Goal: Transaction & Acquisition: Book appointment/travel/reservation

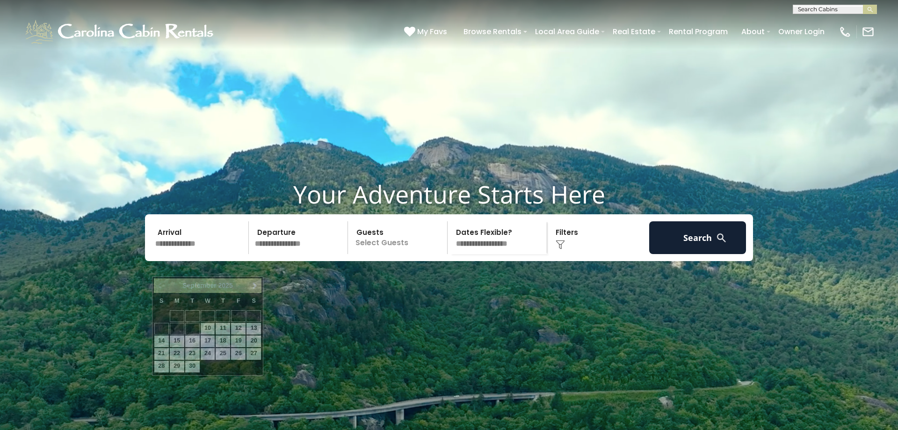
click at [186, 254] on input "text" at bounding box center [200, 237] width 97 height 33
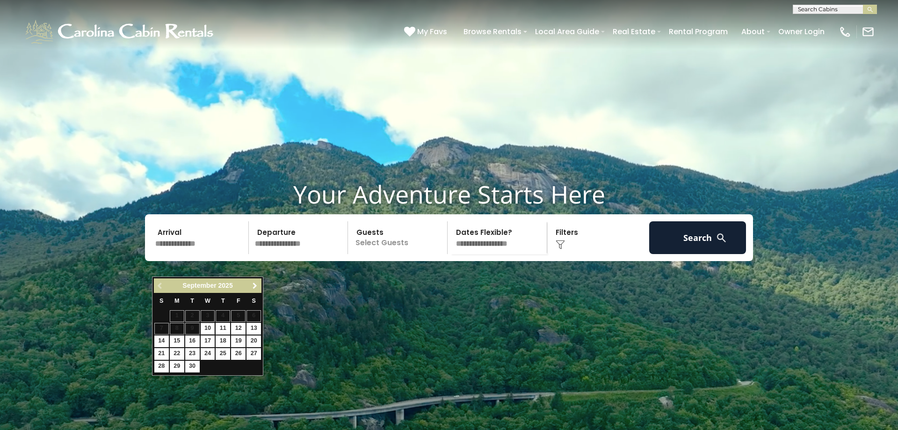
click at [254, 286] on span "Next" at bounding box center [254, 285] width 7 height 7
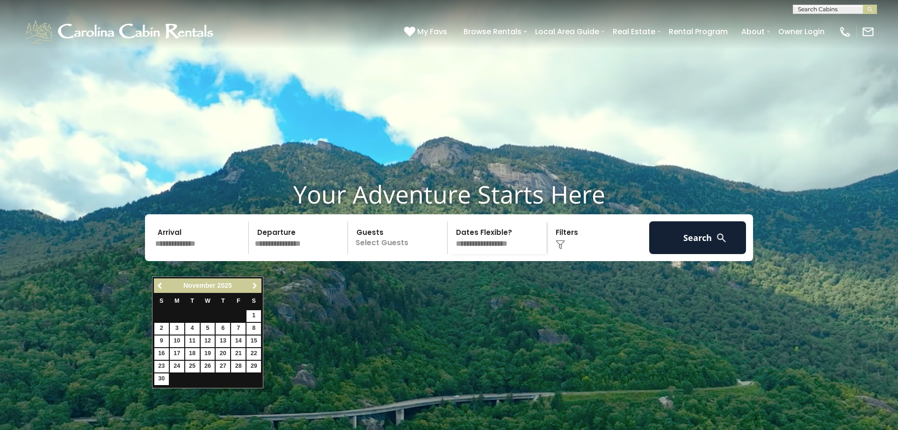
click at [254, 286] on span "Next" at bounding box center [254, 285] width 7 height 7
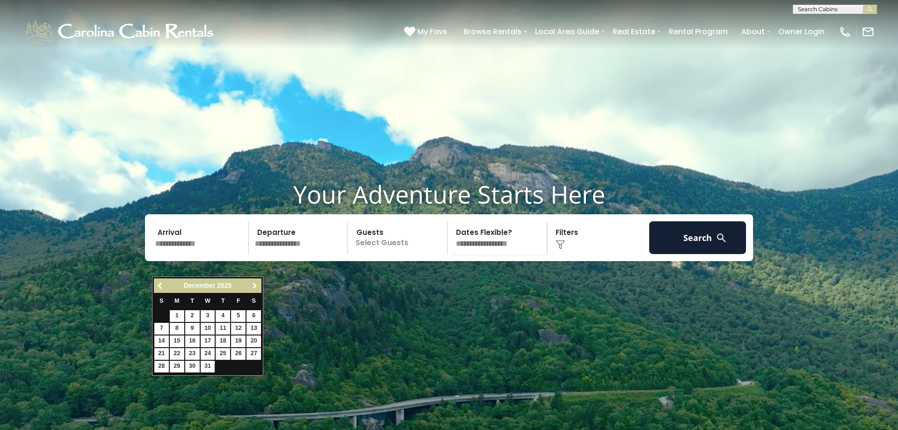
click at [255, 286] on span "Next" at bounding box center [254, 285] width 7 height 7
click at [256, 285] on span "Next" at bounding box center [254, 285] width 7 height 7
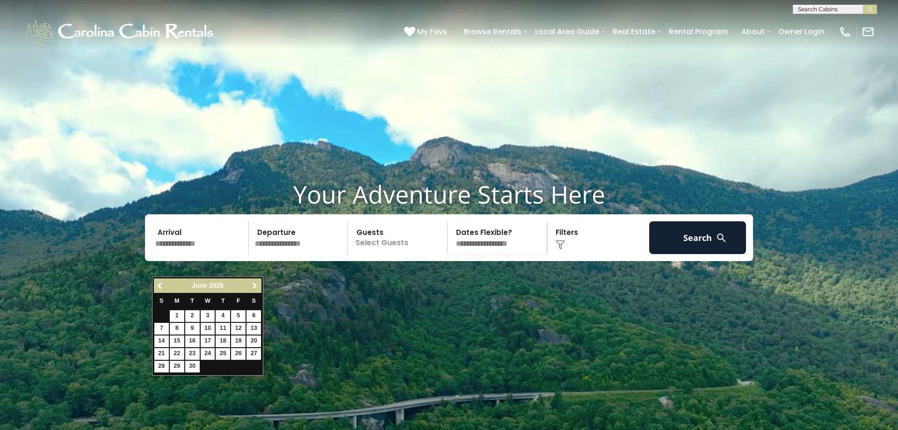
click at [256, 285] on span "Next" at bounding box center [254, 285] width 7 height 7
drag, startPoint x: 158, startPoint y: 285, endPoint x: 169, endPoint y: 285, distance: 11.2
click at [164, 285] on span "Previous" at bounding box center [160, 285] width 7 height 7
click at [162, 367] on link "28" at bounding box center [161, 367] width 15 height 12
type input "*******"
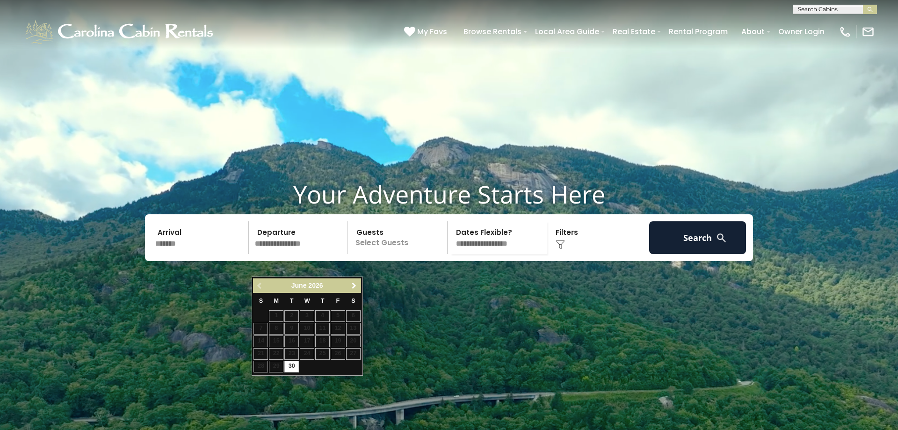
click at [349, 289] on link "Next" at bounding box center [355, 286] width 12 height 12
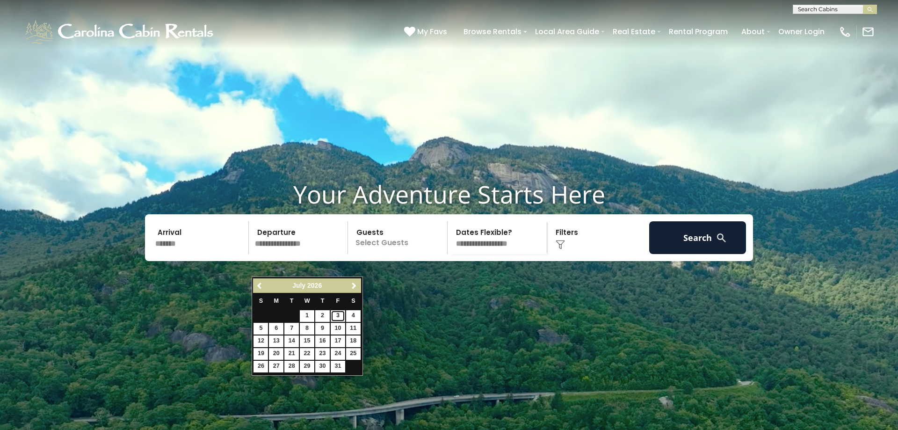
click at [337, 316] on link "3" at bounding box center [338, 316] width 15 height 12
type input "******"
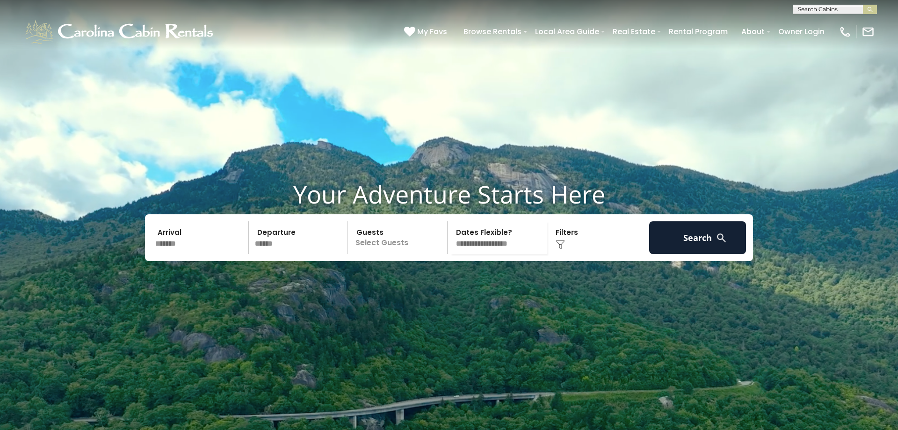
click at [402, 254] on p "Select Guests" at bounding box center [399, 237] width 96 height 33
click at [439, 282] on div "+" at bounding box center [444, 276] width 11 height 11
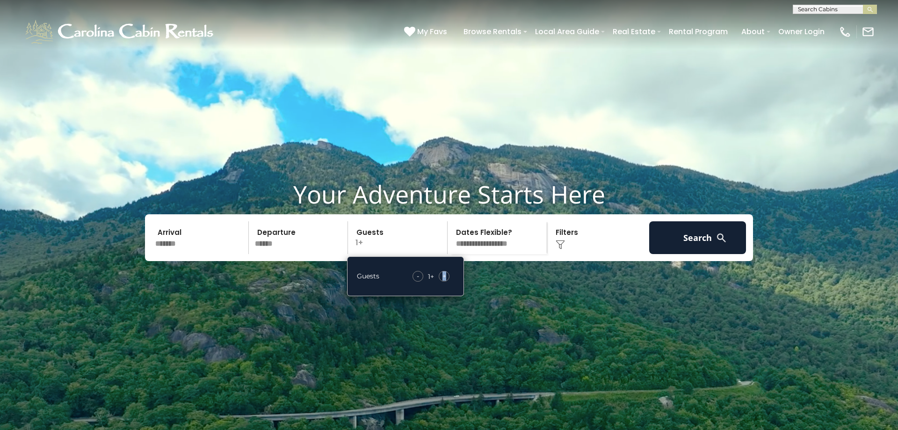
click at [439, 282] on div "+" at bounding box center [444, 276] width 11 height 11
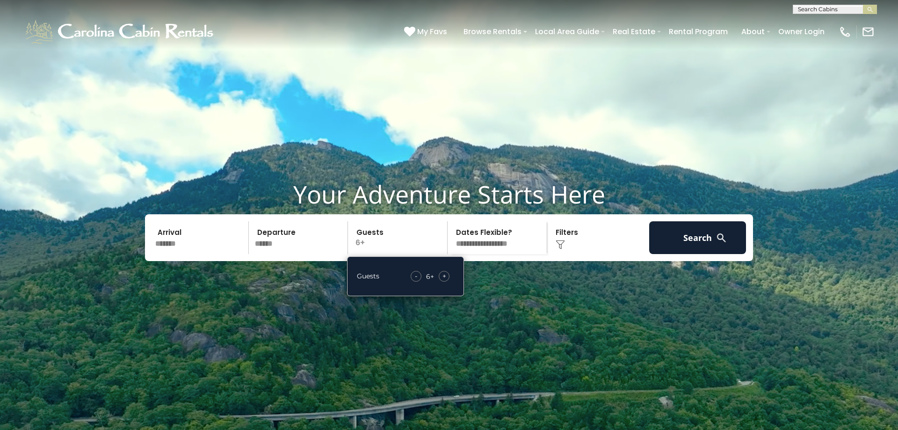
click at [439, 282] on div "+" at bounding box center [444, 276] width 11 height 11
click at [451, 221] on select "**********" at bounding box center [499, 237] width 96 height 33
click option "**********" at bounding box center [0, 0] width 0 height 0
click at [578, 254] on div "Click to Choose" at bounding box center [598, 237] width 97 height 33
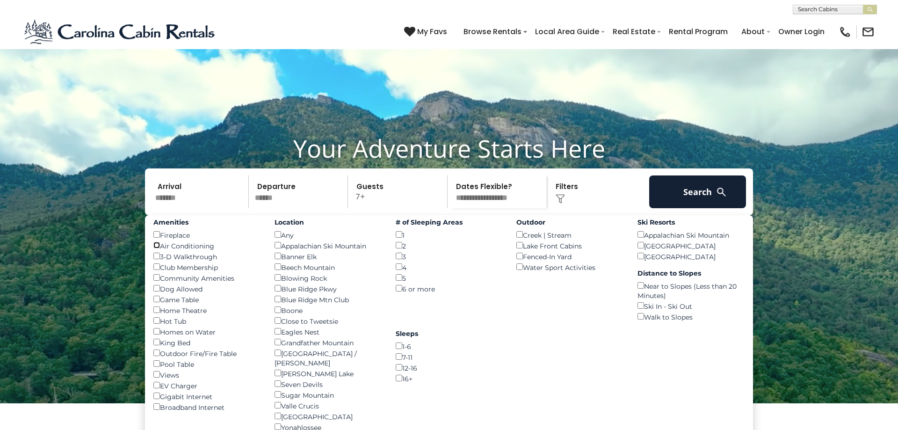
scroll to position [80, 0]
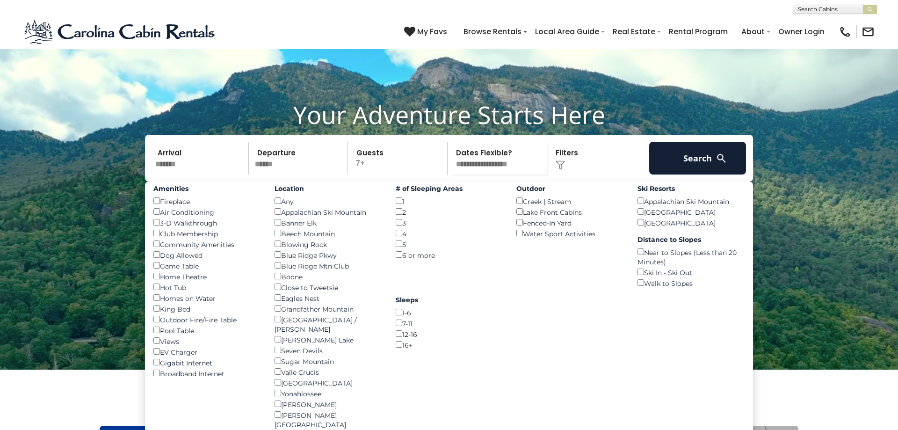
click at [165, 346] on div "Views ()" at bounding box center [206, 340] width 107 height 11
drag, startPoint x: 683, startPoint y: 177, endPoint x: 675, endPoint y: 177, distance: 7.5
click at [675, 175] on button "Search" at bounding box center [697, 158] width 97 height 33
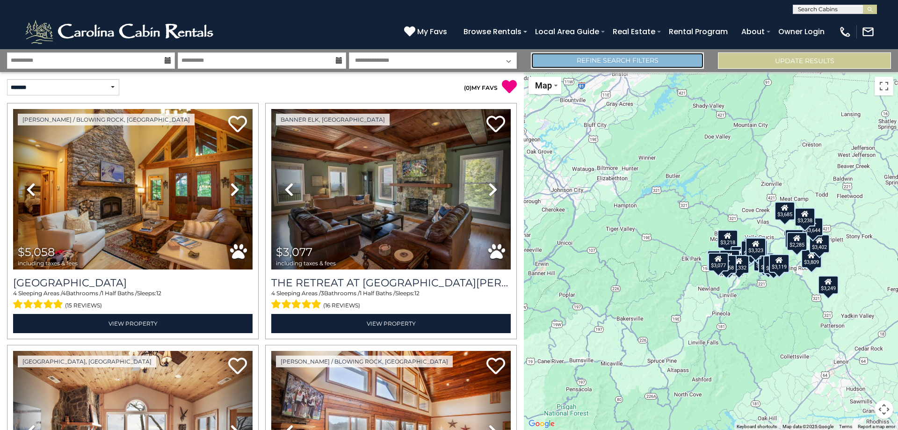
click at [644, 66] on link "Refine Search Filters" at bounding box center [617, 60] width 173 height 16
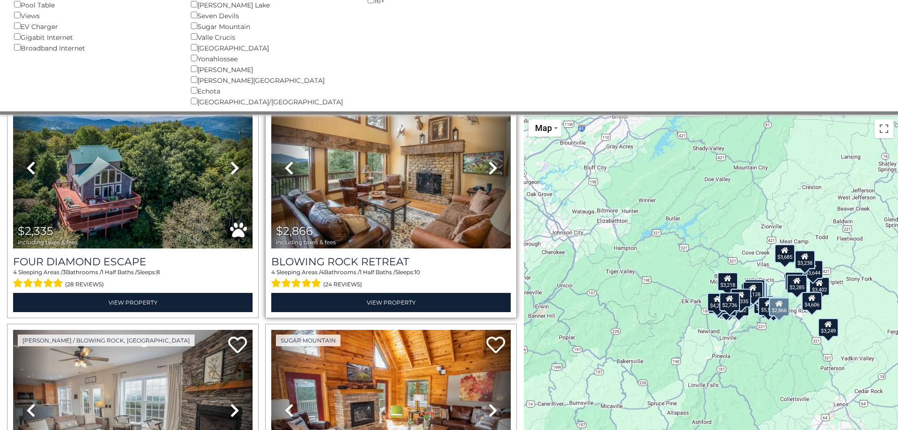
scroll to position [1432, 0]
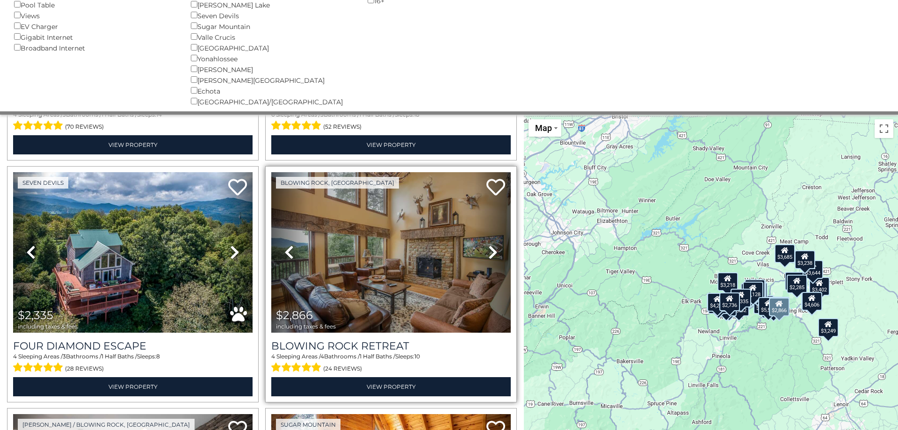
click at [486, 238] on link "Next" at bounding box center [493, 252] width 36 height 160
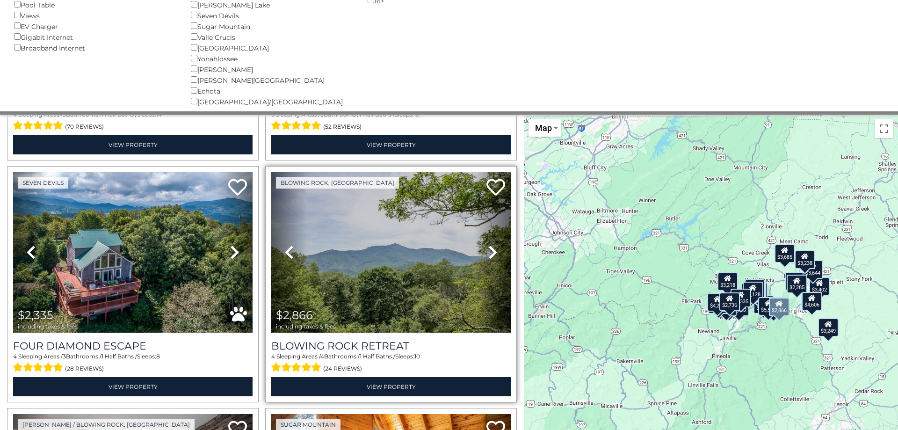
click at [486, 238] on link "Next" at bounding box center [493, 252] width 36 height 160
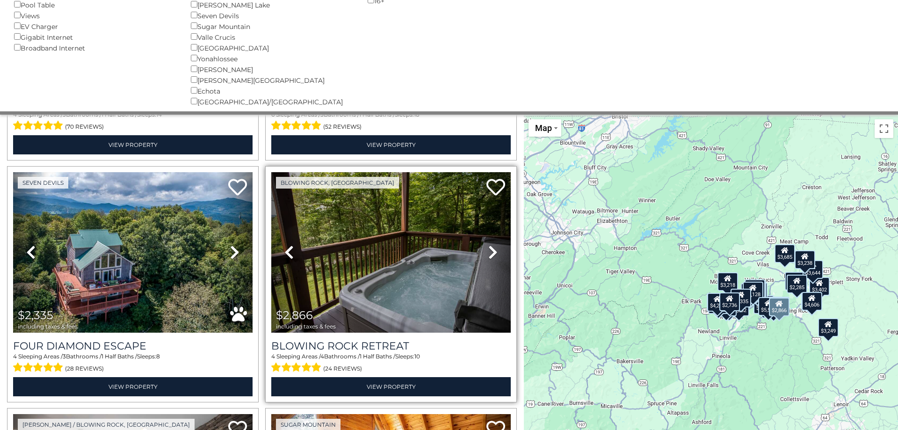
click at [486, 238] on link "Next" at bounding box center [493, 252] width 36 height 160
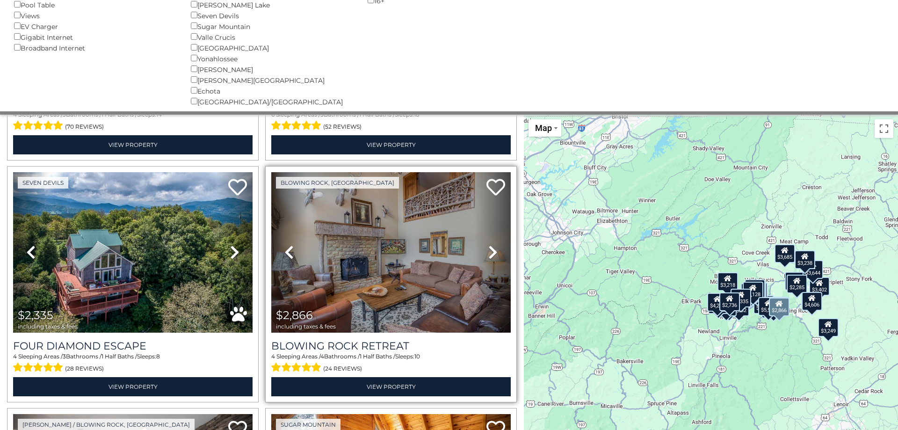
click at [486, 238] on link "Next" at bounding box center [493, 252] width 36 height 160
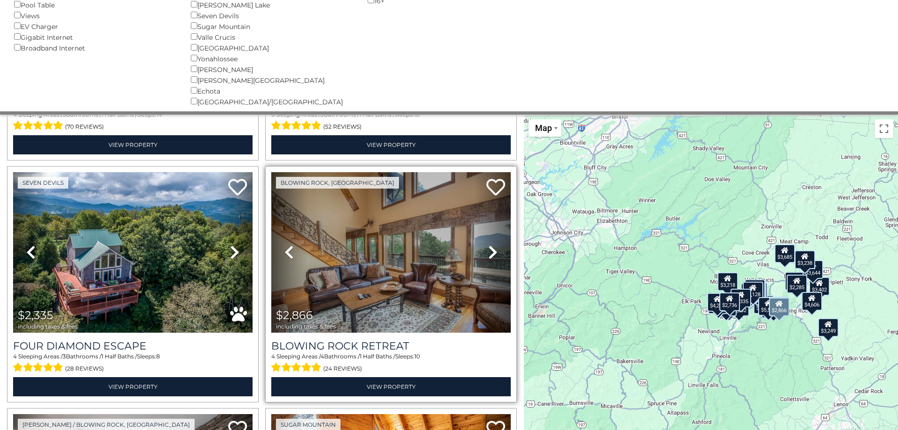
click at [485, 239] on link "Next" at bounding box center [493, 252] width 36 height 160
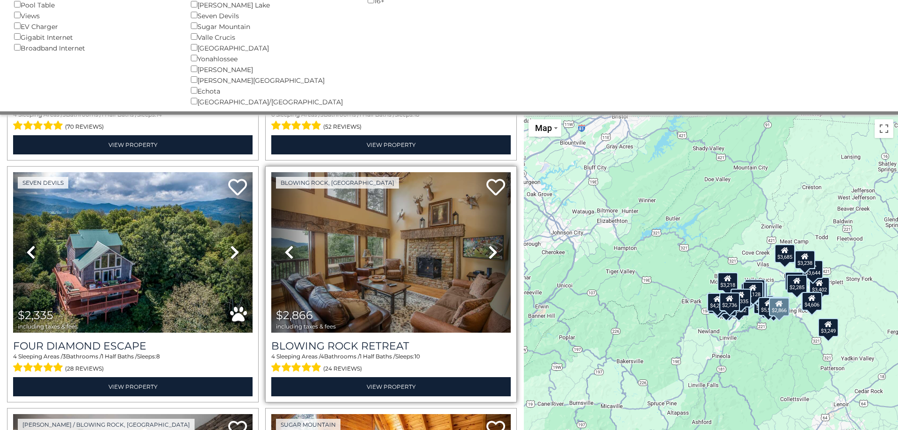
click at [484, 240] on link "Next" at bounding box center [493, 252] width 36 height 160
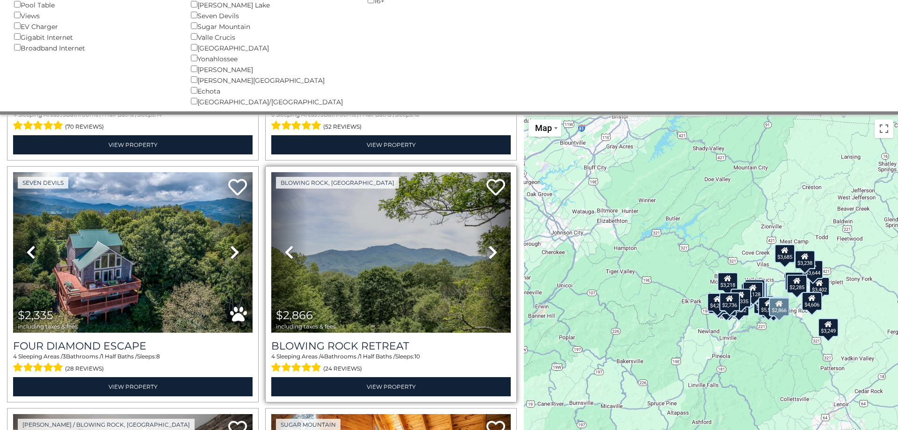
click at [484, 241] on link "Next" at bounding box center [493, 252] width 36 height 160
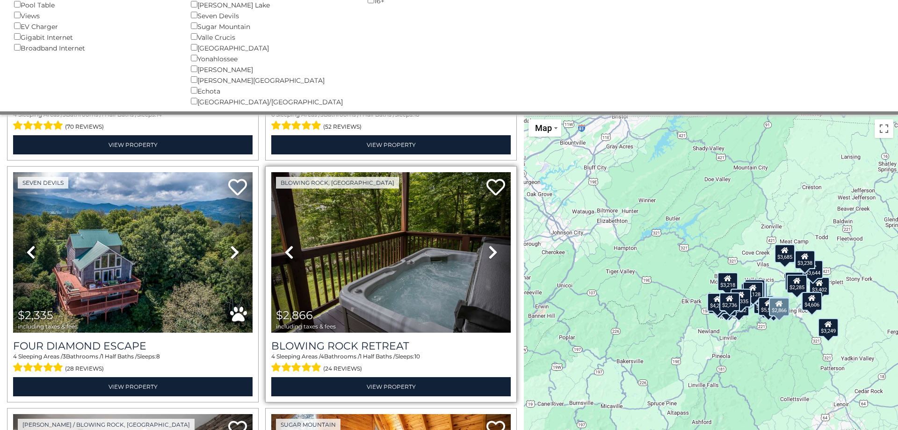
click at [484, 242] on link "Next" at bounding box center [493, 252] width 36 height 160
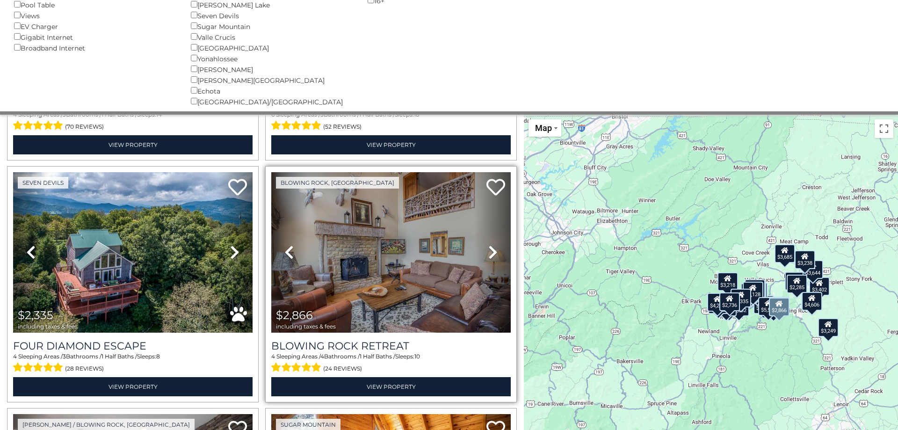
click at [482, 243] on link "Next" at bounding box center [493, 252] width 36 height 160
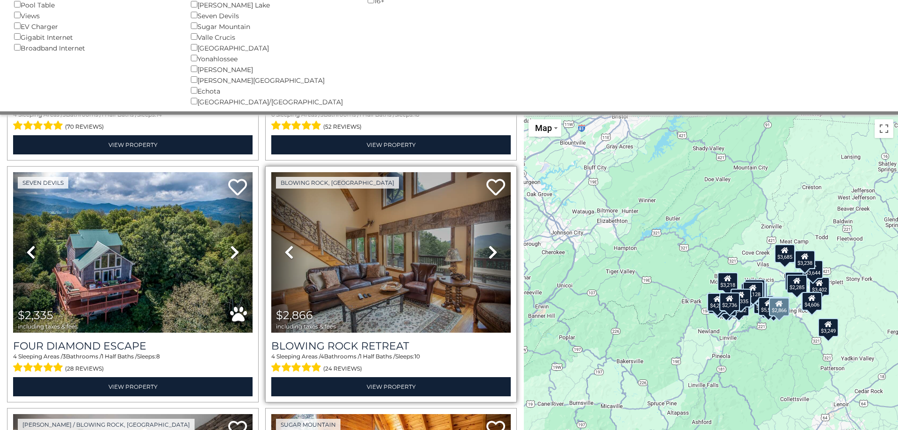
click at [482, 243] on link "Next" at bounding box center [493, 252] width 36 height 160
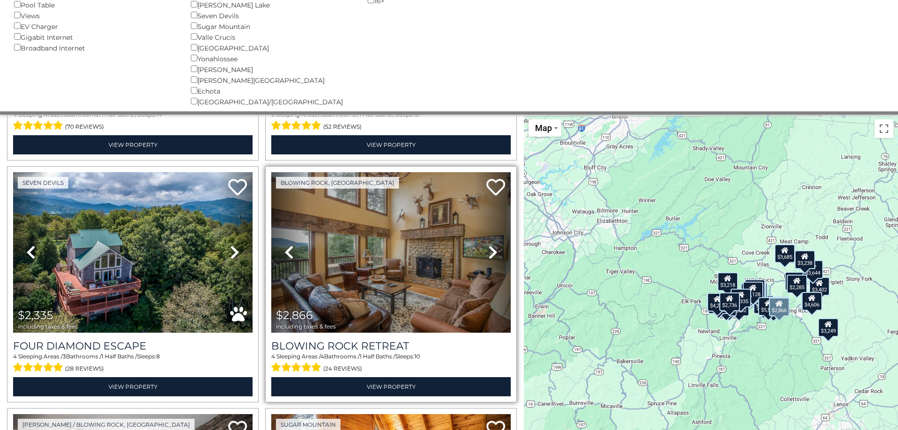
click at [481, 245] on link "Next" at bounding box center [493, 252] width 36 height 160
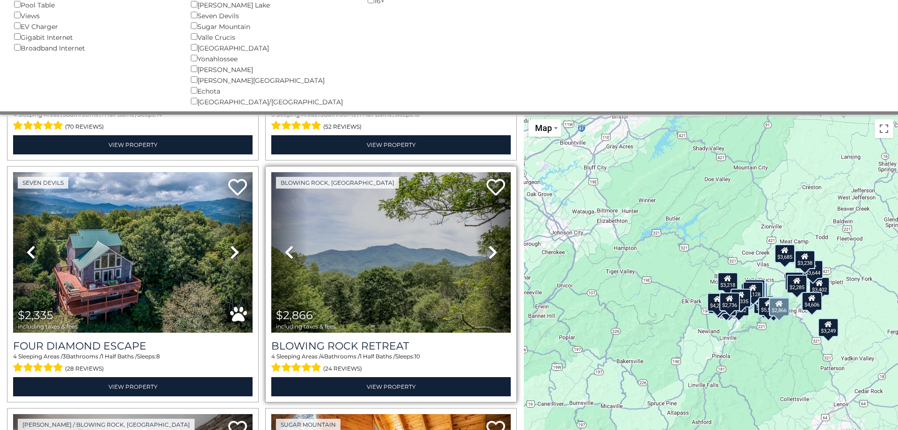
click at [481, 245] on link "Next" at bounding box center [493, 252] width 36 height 160
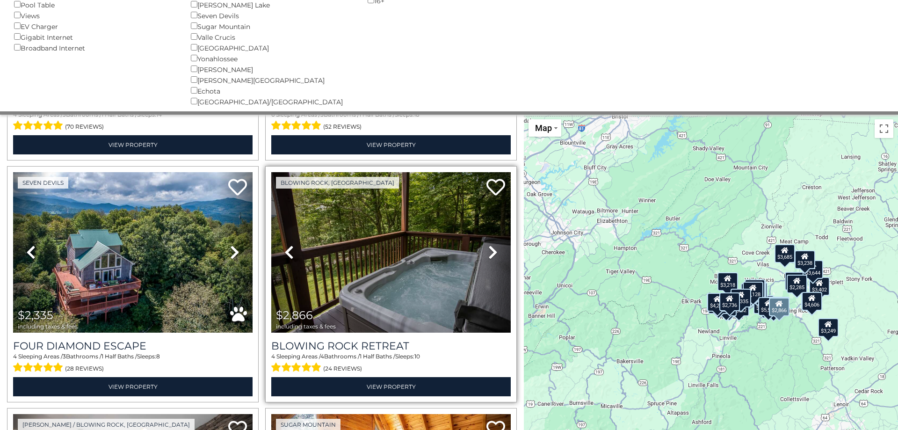
click at [481, 245] on link "Next" at bounding box center [493, 252] width 36 height 160
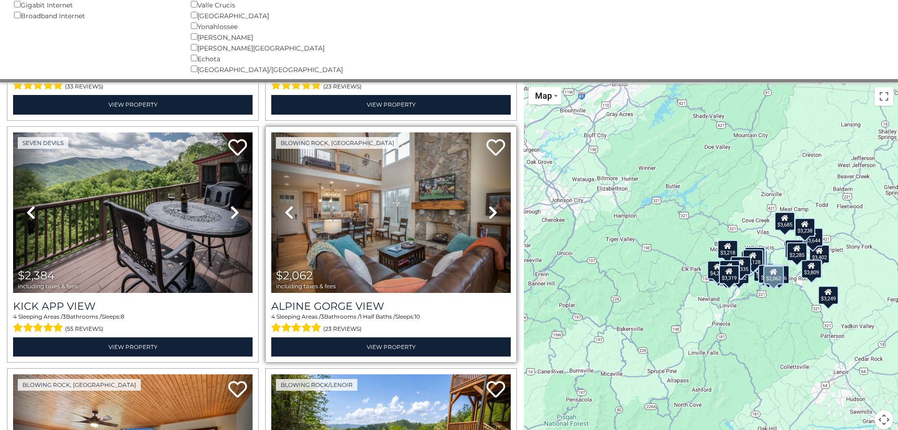
scroll to position [2008, 0]
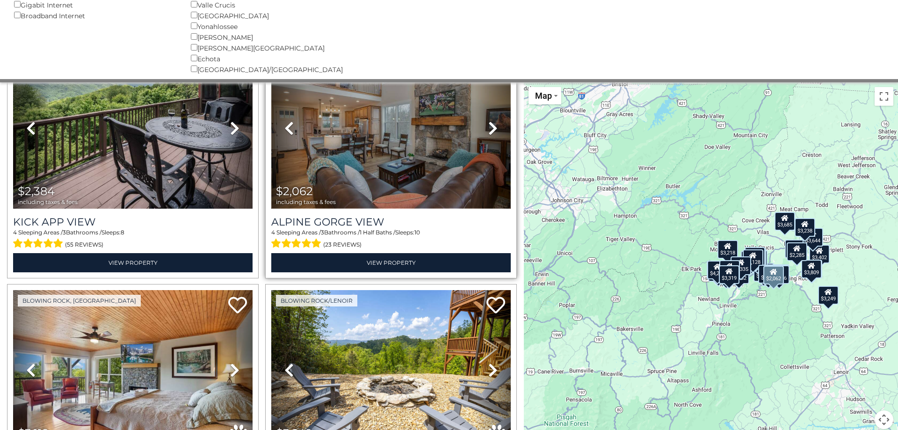
click at [366, 120] on img at bounding box center [391, 128] width 240 height 160
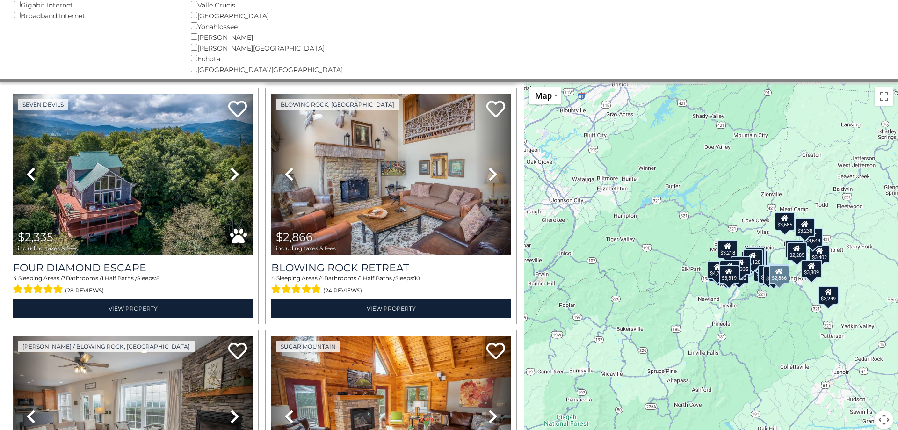
scroll to position [1516, 0]
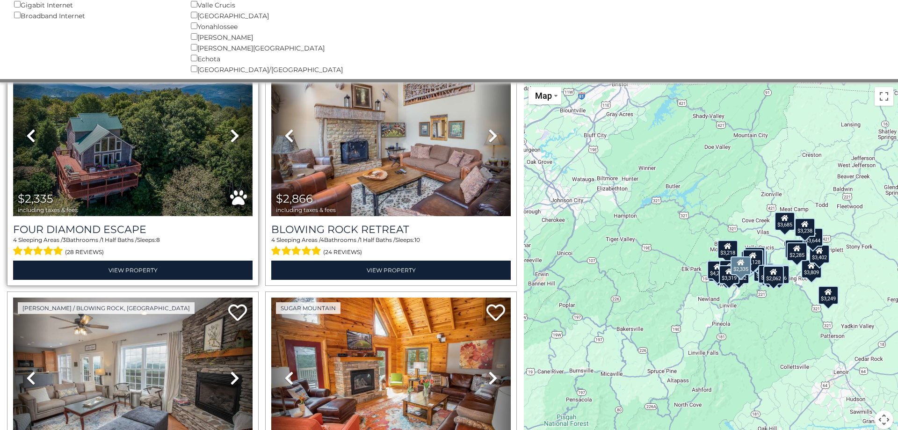
click at [105, 178] on img at bounding box center [133, 136] width 240 height 160
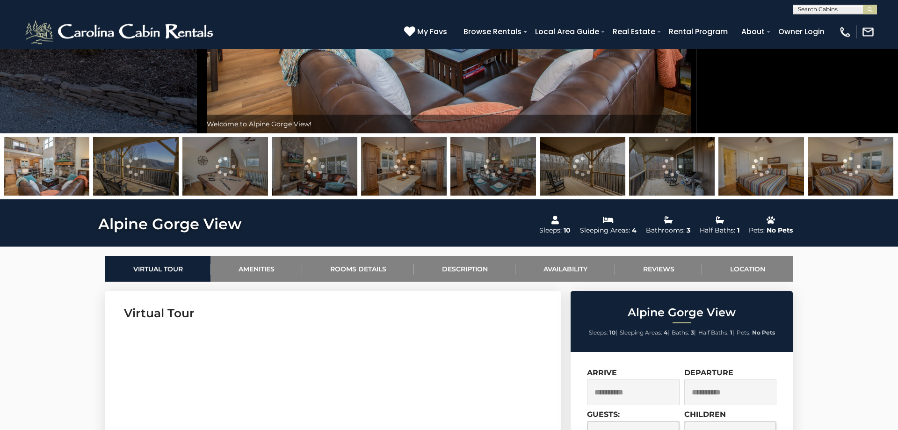
scroll to position [239, 0]
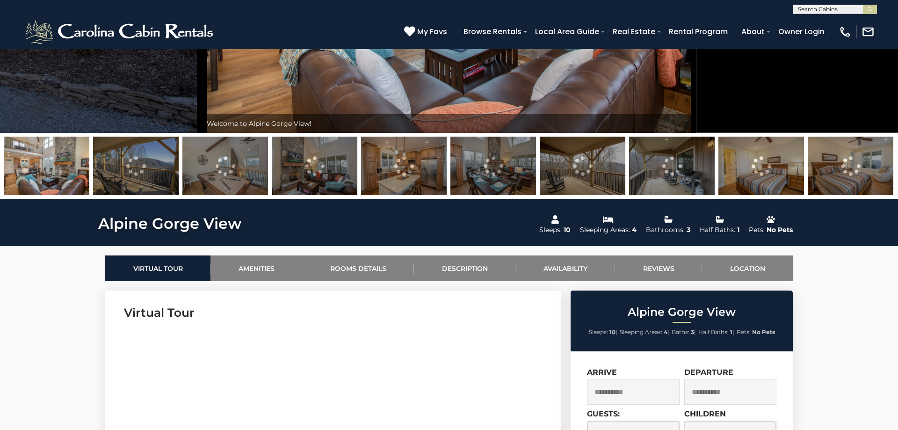
click at [123, 161] on img at bounding box center [136, 166] width 86 height 58
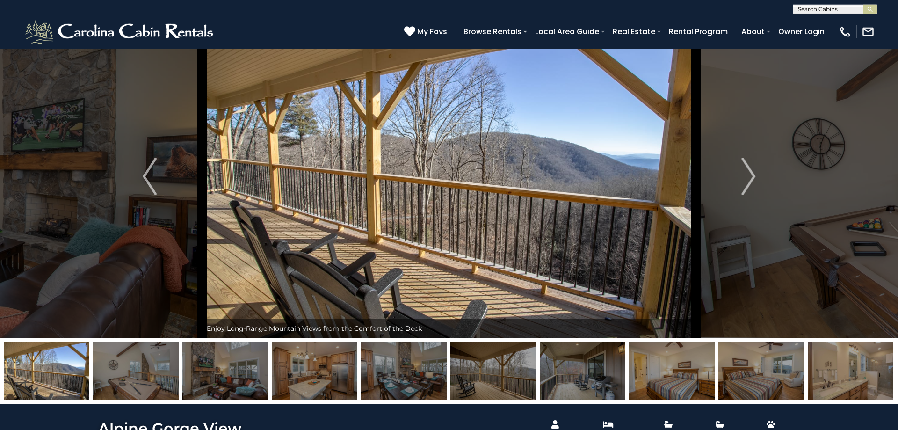
scroll to position [0, 0]
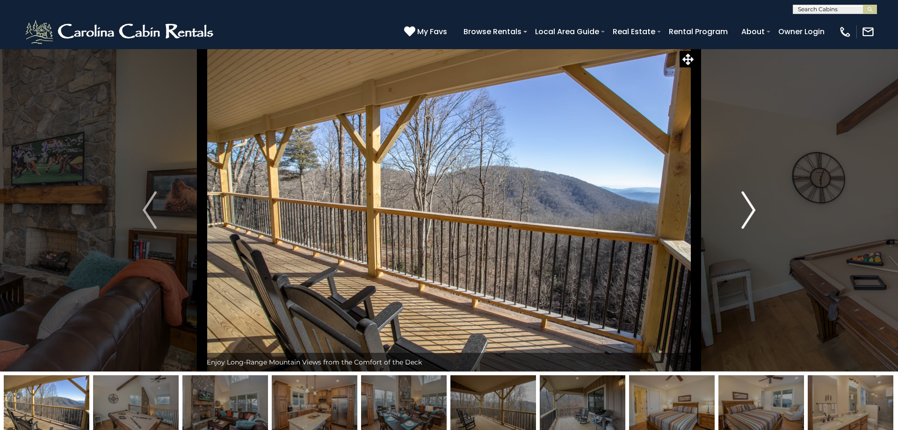
click at [755, 203] on img "Next" at bounding box center [749, 209] width 14 height 37
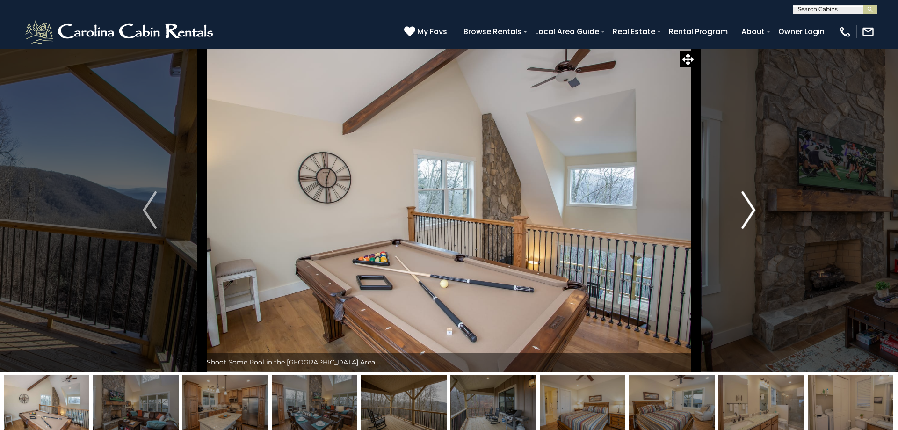
click at [749, 205] on img "Next" at bounding box center [749, 209] width 14 height 37
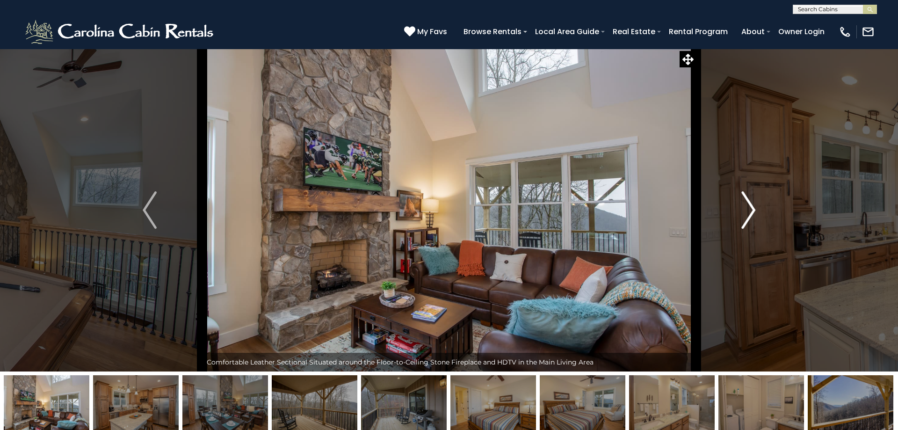
click at [749, 204] on img "Next" at bounding box center [749, 209] width 14 height 37
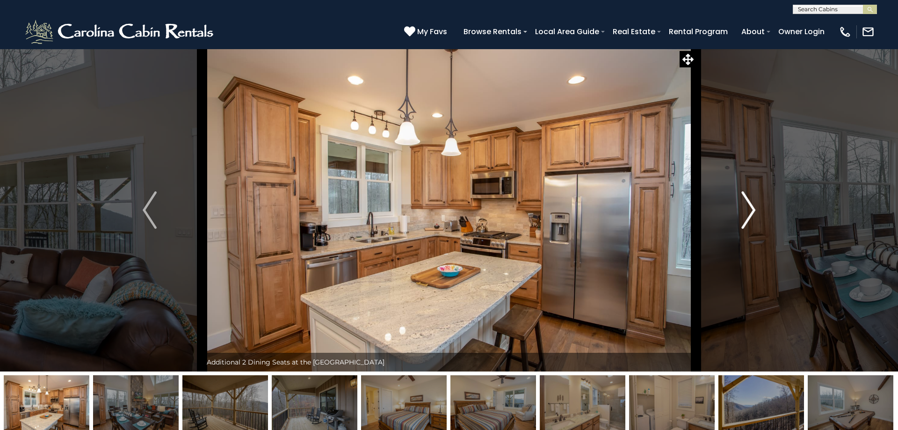
click at [749, 205] on img "Next" at bounding box center [749, 209] width 14 height 37
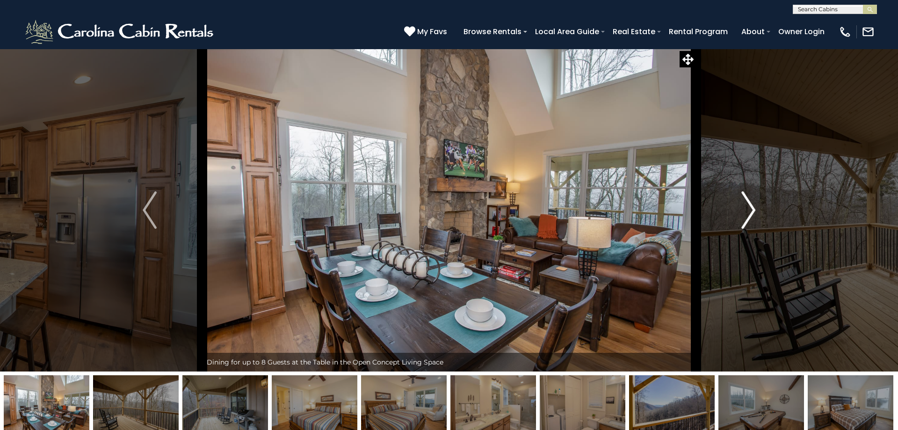
click at [749, 206] on img "Next" at bounding box center [749, 209] width 14 height 37
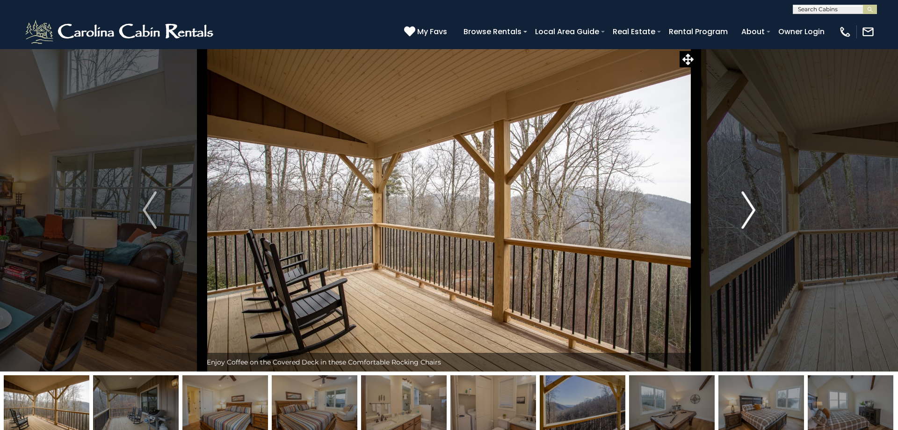
click at [749, 206] on img "Next" at bounding box center [749, 209] width 14 height 37
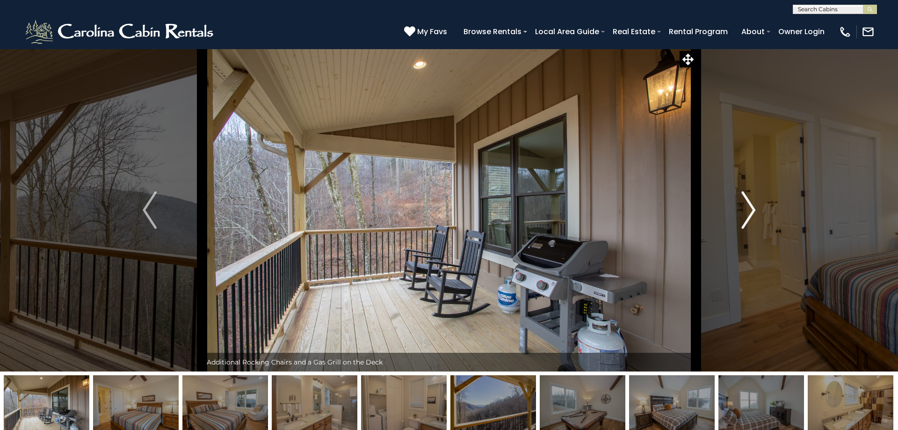
click at [749, 206] on img "Next" at bounding box center [749, 209] width 14 height 37
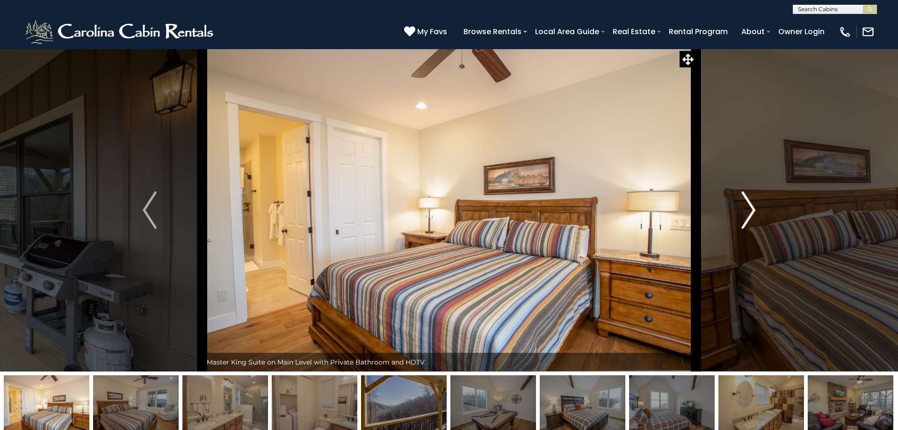
click at [749, 206] on img "Next" at bounding box center [749, 209] width 14 height 37
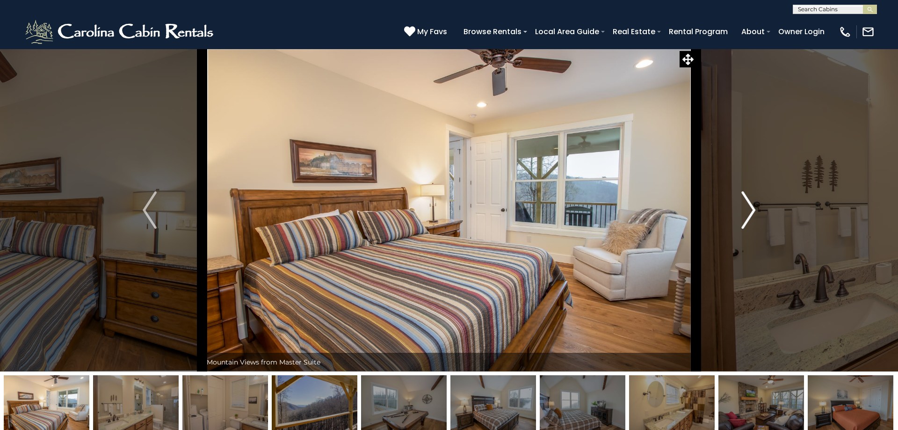
click at [747, 210] on img "Next" at bounding box center [749, 209] width 14 height 37
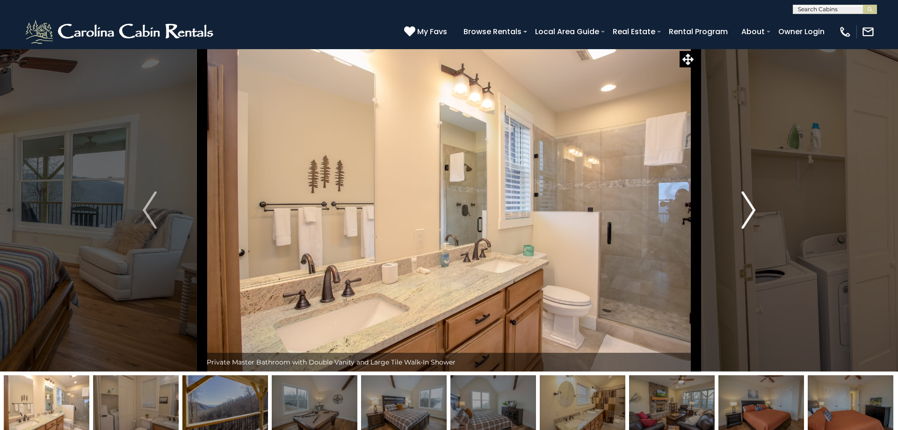
click at [745, 210] on img "Next" at bounding box center [749, 209] width 14 height 37
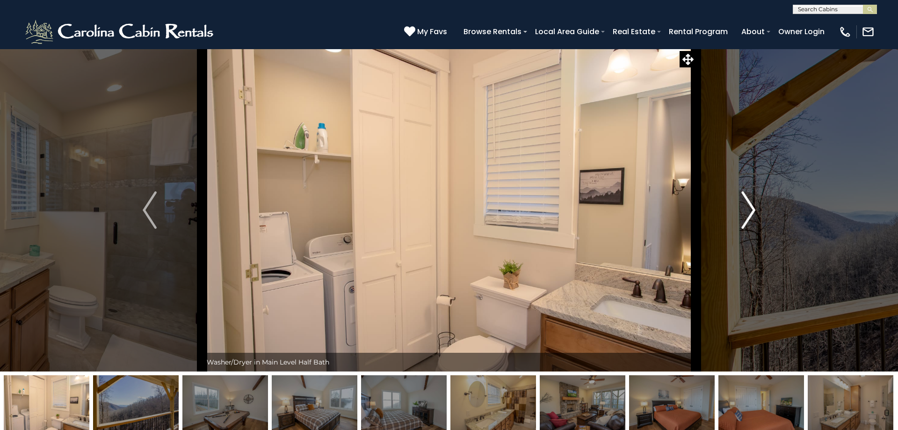
click at [744, 208] on img "Next" at bounding box center [749, 209] width 14 height 37
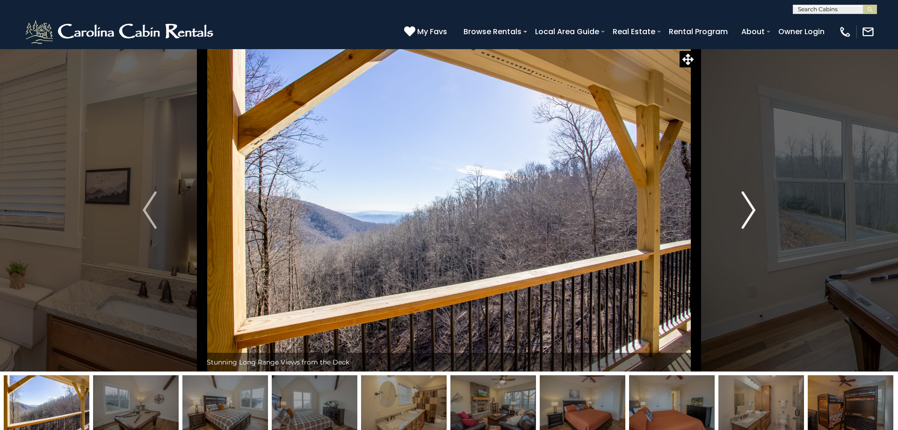
click at [744, 208] on img "Next" at bounding box center [749, 209] width 14 height 37
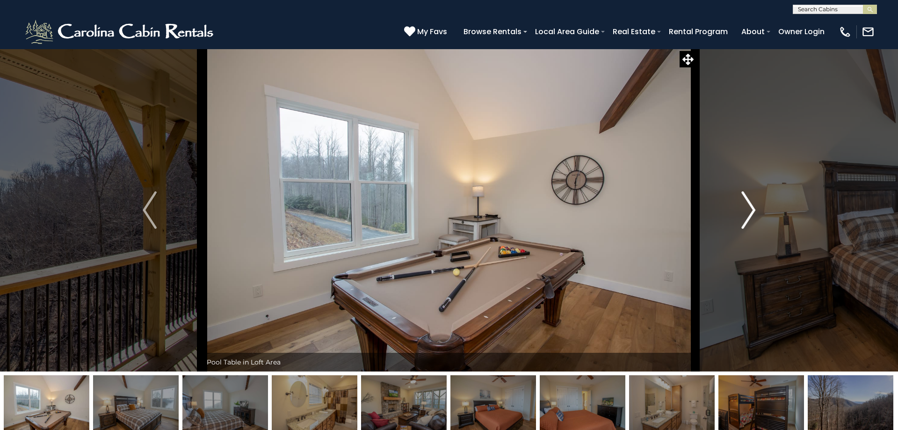
click at [744, 208] on img "Next" at bounding box center [749, 209] width 14 height 37
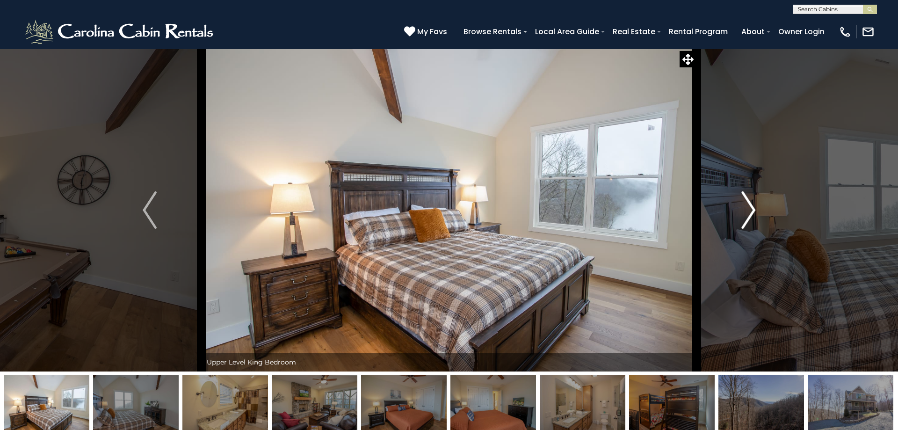
click at [744, 209] on img "Next" at bounding box center [749, 209] width 14 height 37
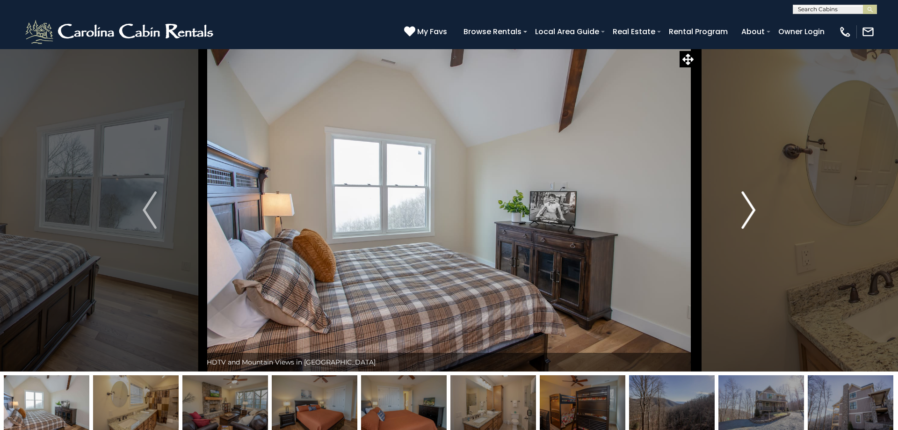
click at [744, 209] on img "Next" at bounding box center [749, 209] width 14 height 37
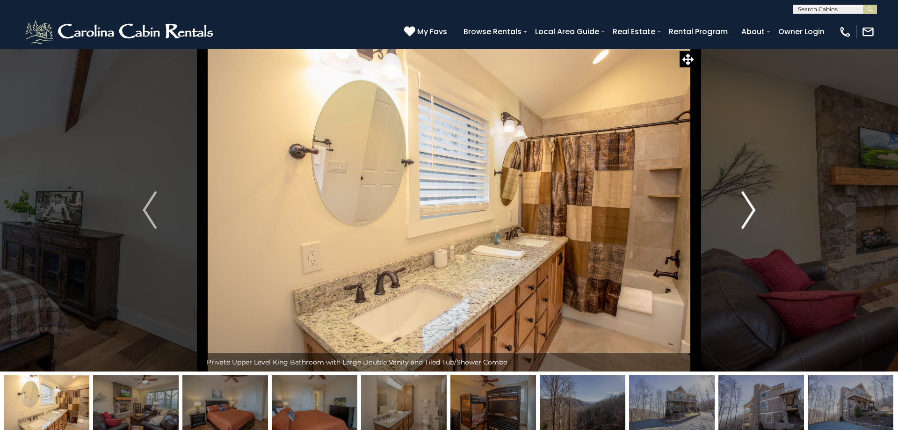
click at [752, 207] on img "Next" at bounding box center [749, 209] width 14 height 37
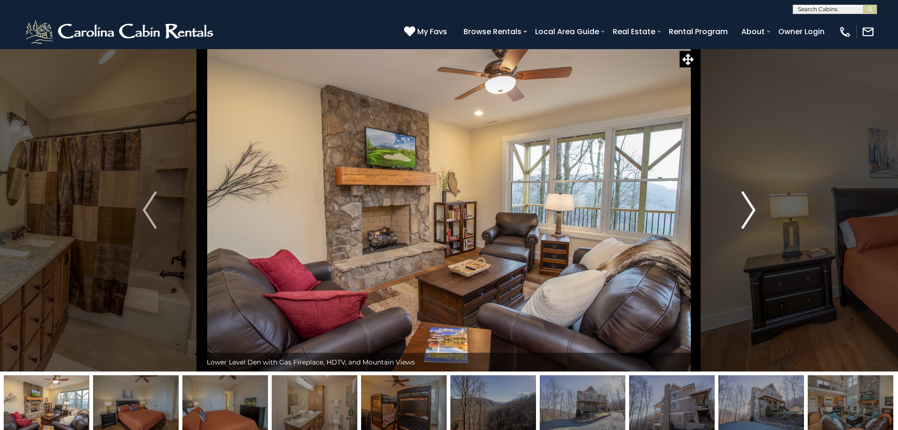
click at [738, 207] on button "Next" at bounding box center [748, 210] width 105 height 323
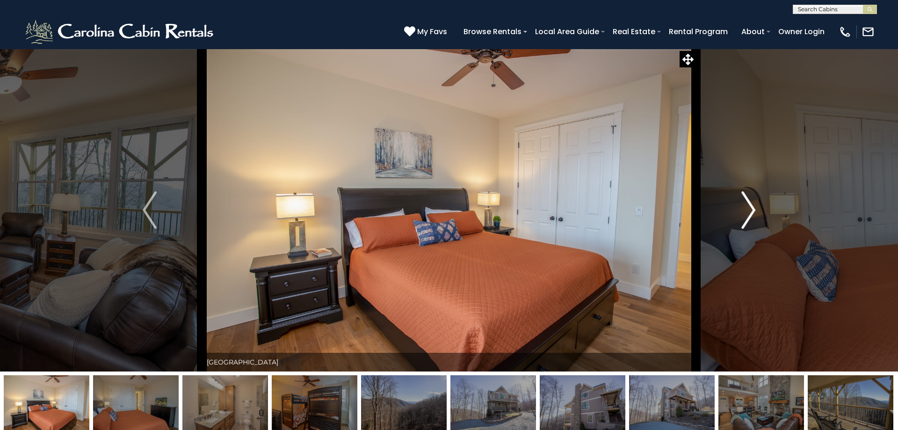
click at [738, 207] on button "Next" at bounding box center [748, 210] width 105 height 323
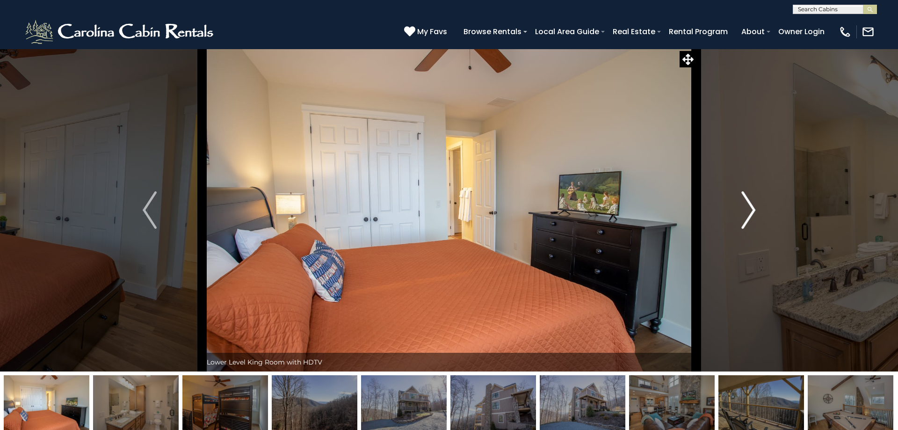
click at [738, 207] on button "Next" at bounding box center [748, 210] width 105 height 323
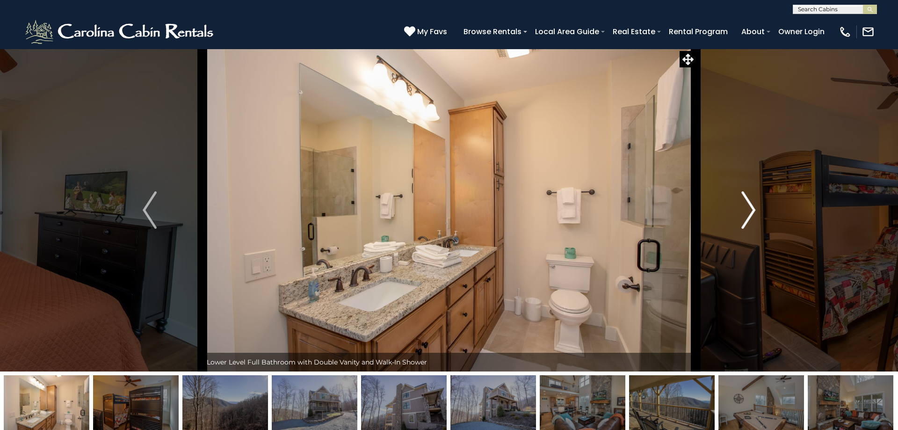
click at [738, 207] on button "Next" at bounding box center [748, 210] width 105 height 323
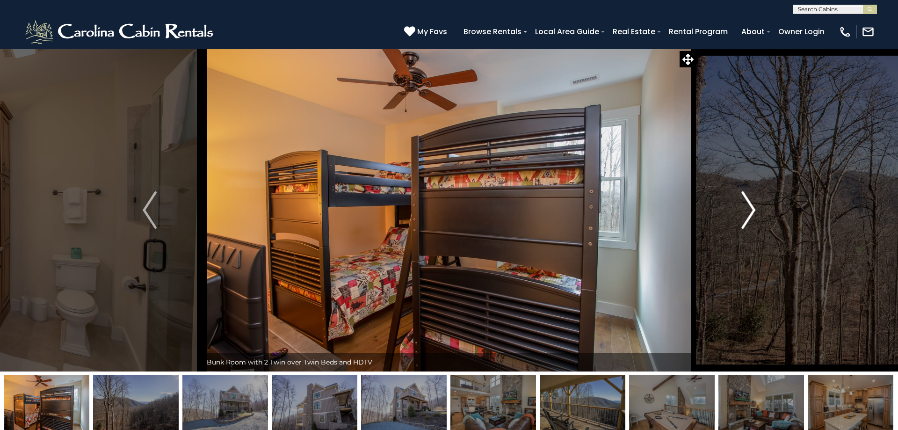
click at [738, 207] on button "Next" at bounding box center [748, 210] width 105 height 323
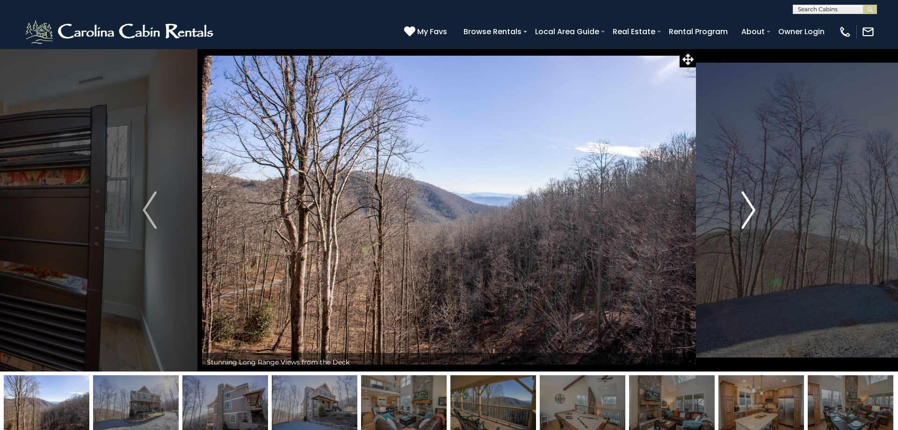
click at [738, 207] on button "Next" at bounding box center [748, 210] width 105 height 323
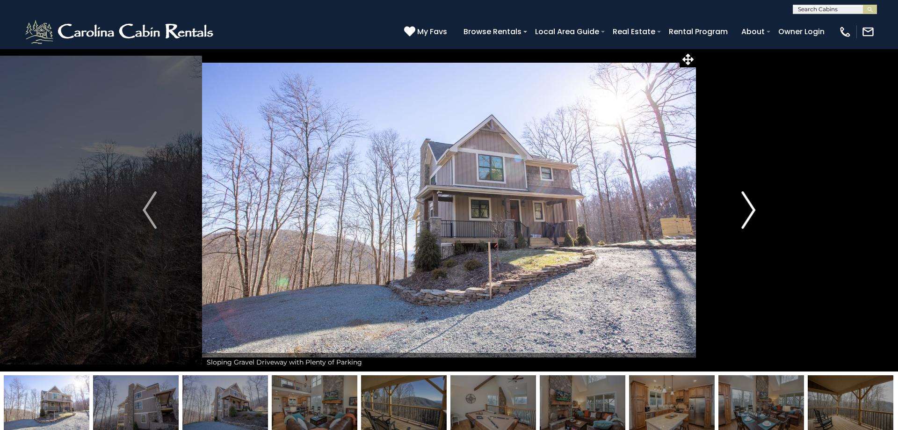
click at [738, 207] on button "Next" at bounding box center [748, 210] width 105 height 323
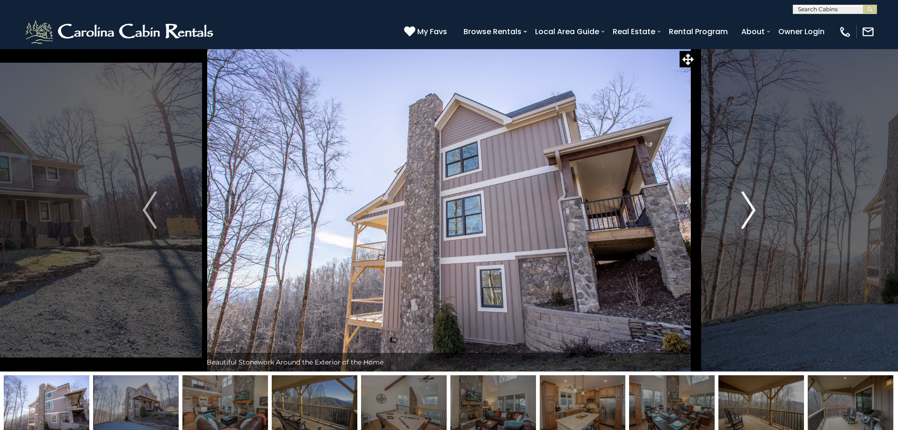
click at [737, 207] on button "Next" at bounding box center [748, 210] width 105 height 323
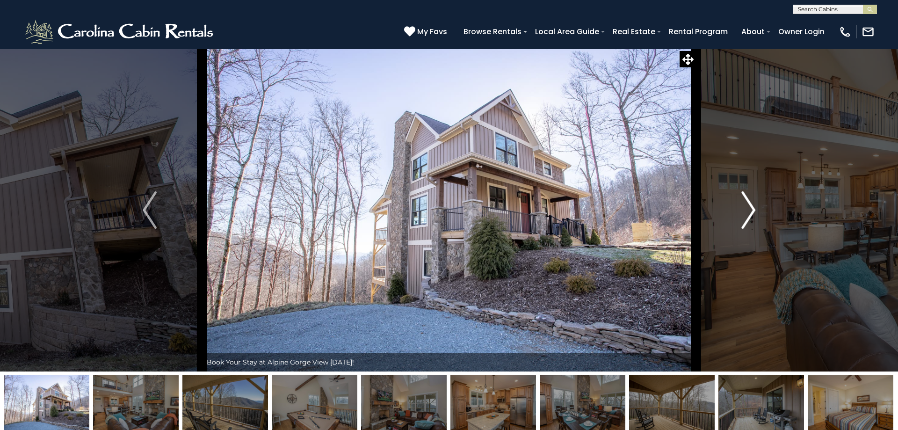
click at [736, 207] on button "Next" at bounding box center [748, 210] width 105 height 323
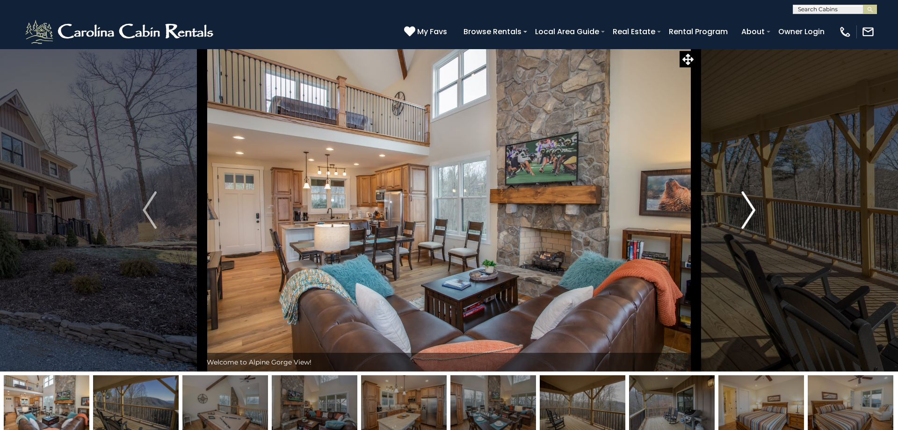
click at [736, 207] on button "Next" at bounding box center [748, 210] width 105 height 323
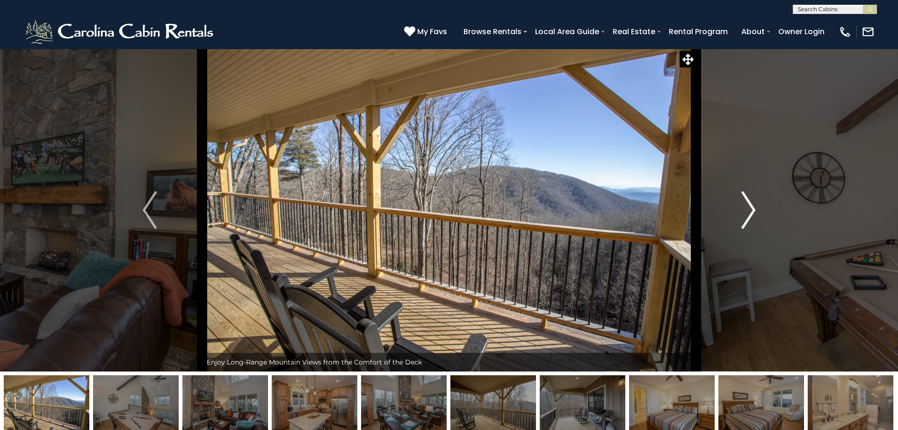
click at [736, 207] on button "Next" at bounding box center [748, 210] width 105 height 323
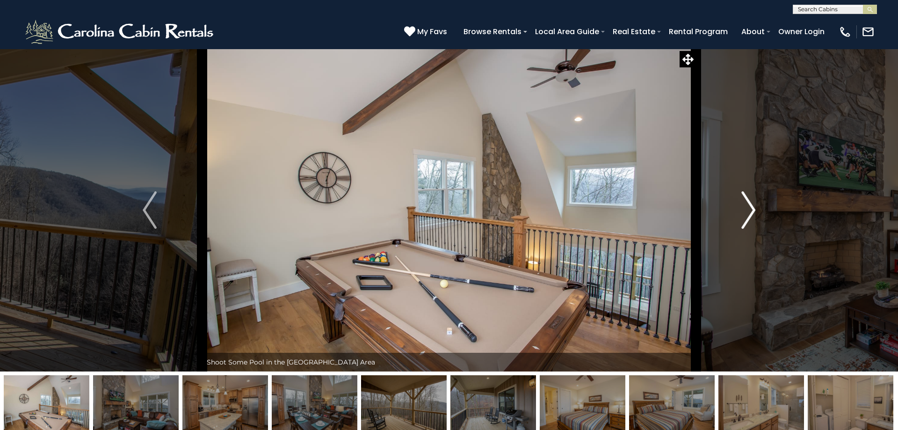
click at [736, 207] on button "Next" at bounding box center [748, 210] width 105 height 323
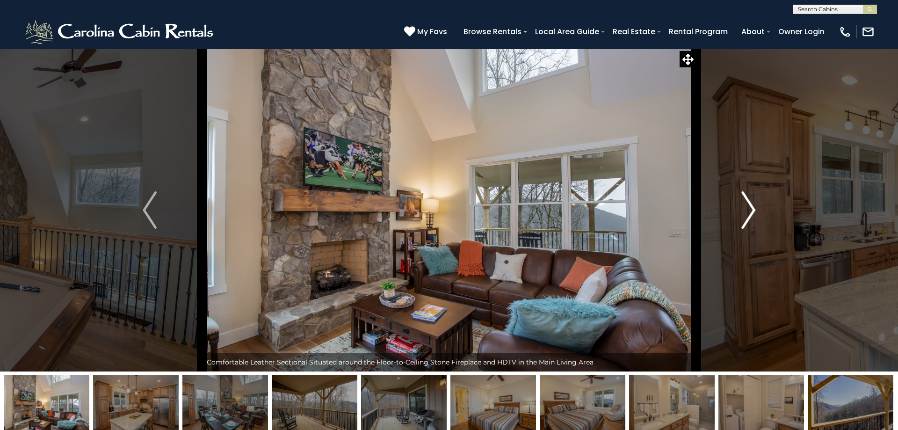
click at [736, 207] on button "Next" at bounding box center [748, 210] width 105 height 323
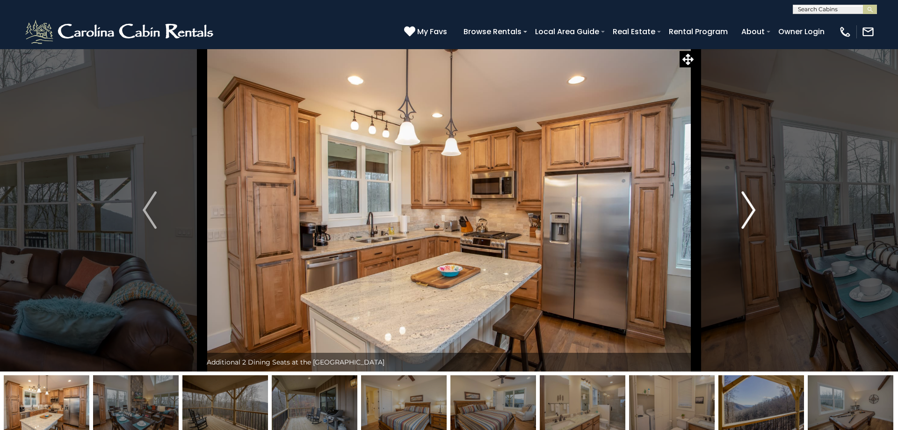
click at [735, 207] on button "Next" at bounding box center [748, 210] width 105 height 323
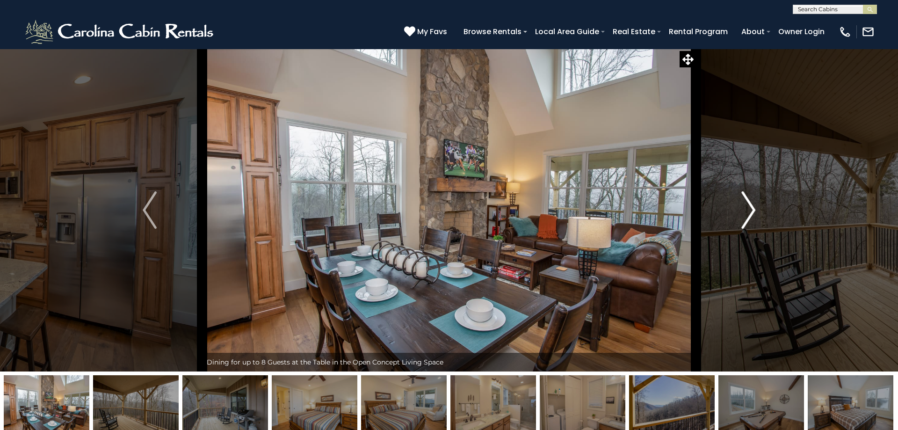
click at [735, 208] on button "Next" at bounding box center [748, 210] width 105 height 323
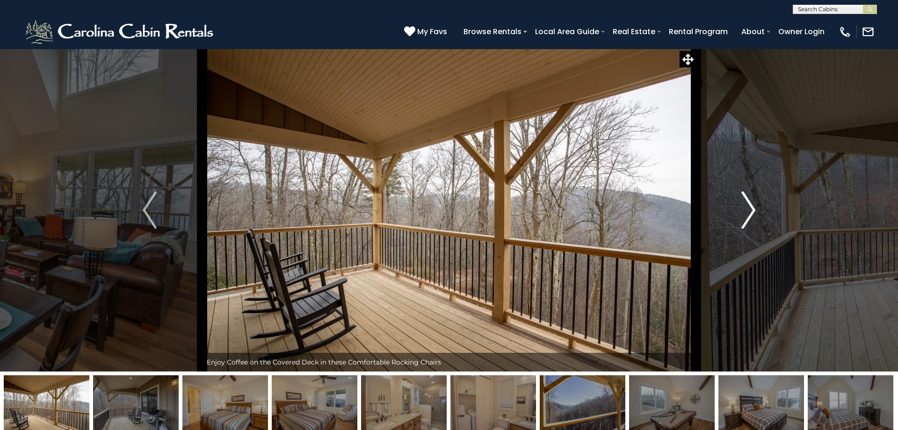
click at [734, 209] on button "Next" at bounding box center [748, 210] width 105 height 323
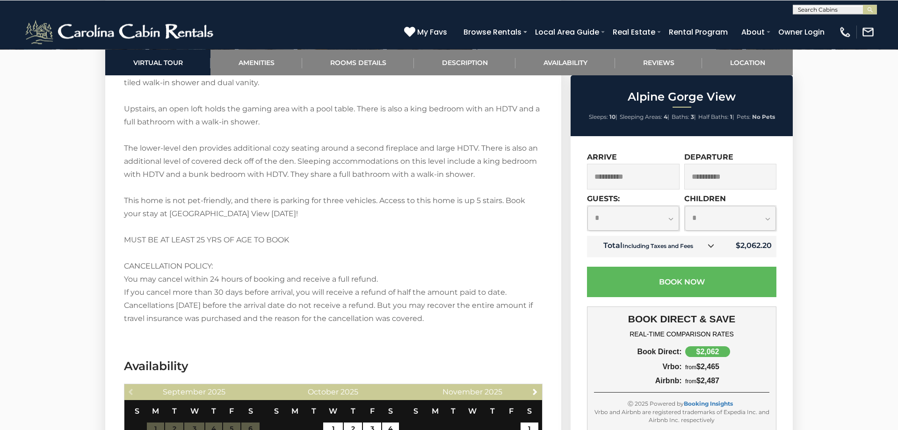
scroll to position [1591, 0]
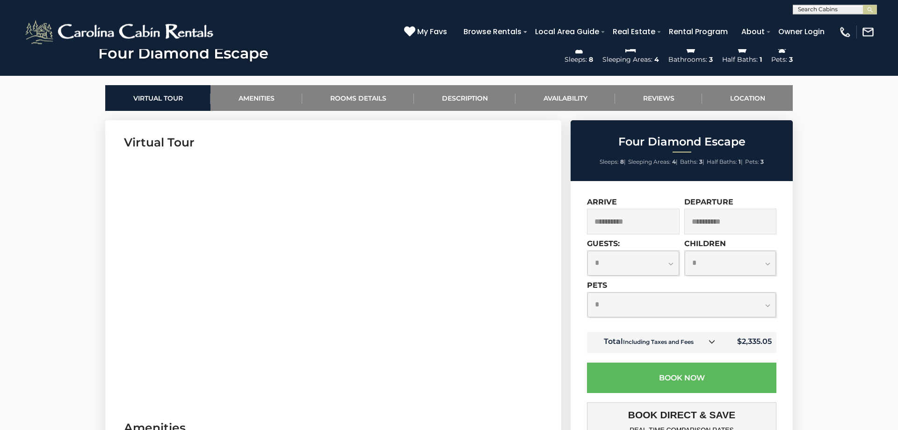
scroll to position [398, 0]
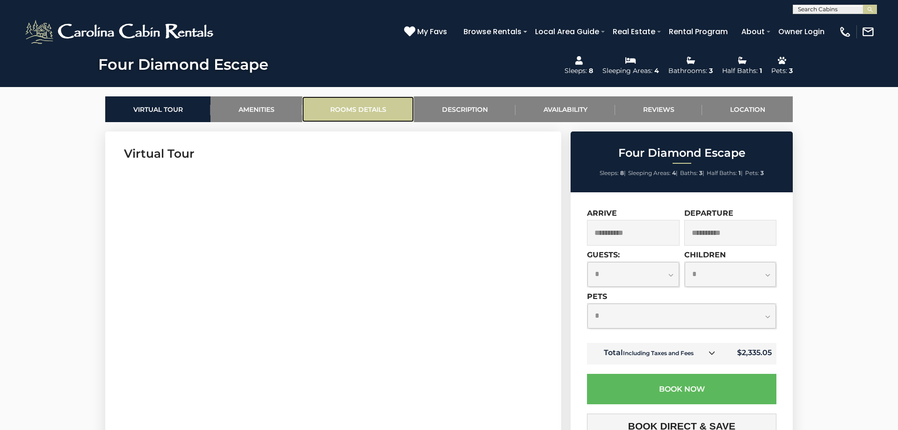
click at [337, 104] on link "Rooms Details" at bounding box center [358, 109] width 112 height 26
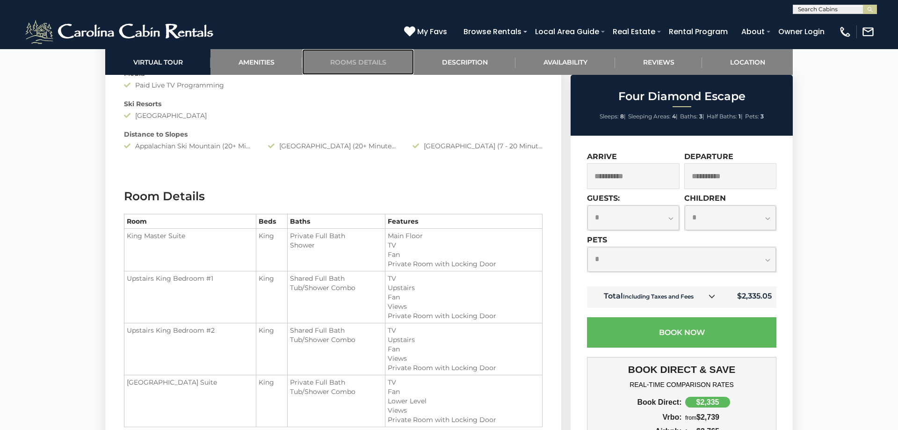
scroll to position [1144, 0]
